Goal: Task Accomplishment & Management: Complete application form

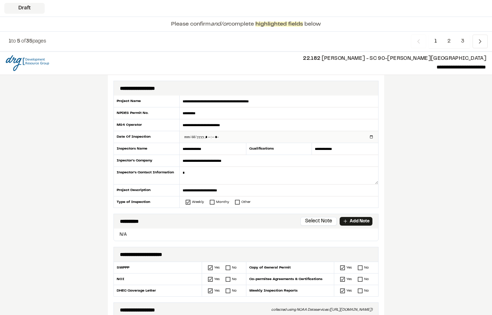
click at [247, 136] on input "datetime-local" at bounding box center [279, 137] width 199 height 12
type input "**********"
click at [229, 170] on textarea at bounding box center [279, 176] width 199 height 18
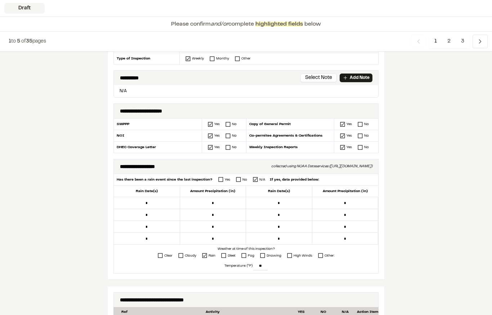
scroll to position [145, 0]
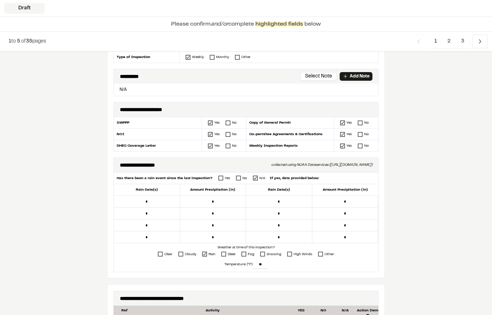
type textarea "**********"
click at [229, 189] on div "Amount Precipitation (in)" at bounding box center [213, 189] width 66 height 11
click at [220, 175] on div "Has there been a rain event since the last inspection? Yes No N/A If yes, data …" at bounding box center [246, 179] width 265 height 12
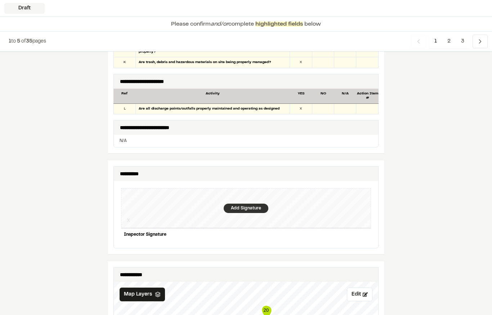
scroll to position [613, 0]
click at [249, 205] on div "Add Signature" at bounding box center [246, 208] width 45 height 9
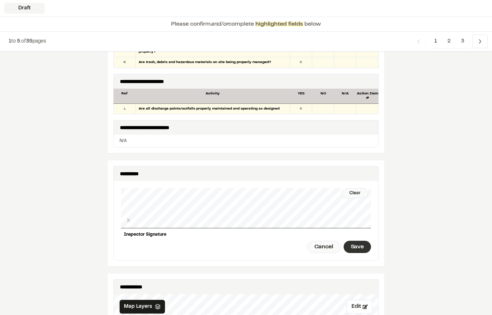
click at [357, 243] on div "Save" at bounding box center [357, 247] width 27 height 12
click at [319, 241] on div "Done" at bounding box center [317, 247] width 29 height 12
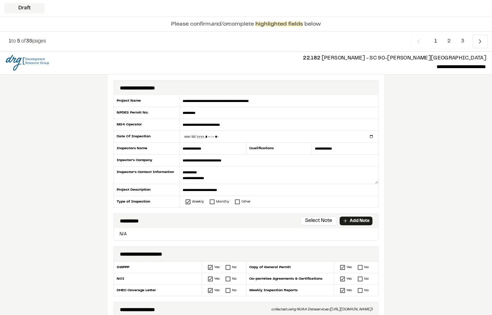
scroll to position [0, 0]
click at [238, 133] on input "datetime-local" at bounding box center [279, 137] width 199 height 12
type input "**********"
click at [217, 174] on textarea at bounding box center [279, 176] width 199 height 18
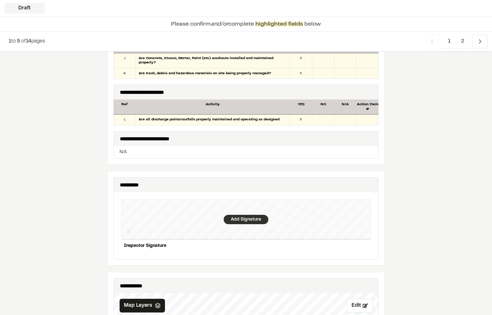
scroll to position [589, 0]
type textarea "**********"
click at [254, 215] on div "Add Signature" at bounding box center [246, 219] width 45 height 9
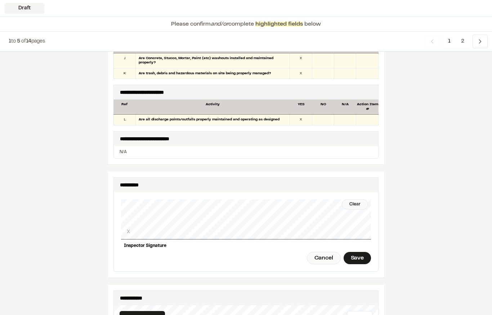
click at [357, 252] on div "Save" at bounding box center [357, 258] width 27 height 12
click at [317, 252] on div "Done" at bounding box center [317, 258] width 29 height 12
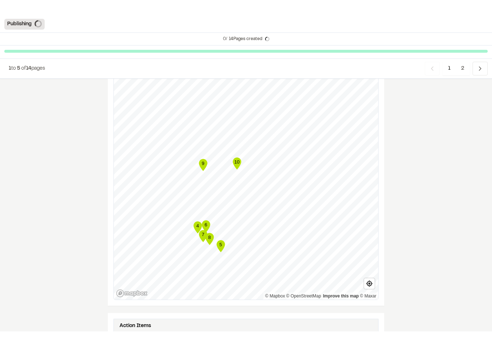
scroll to position [912, 0]
